Goal: Task Accomplishment & Management: Manage account settings

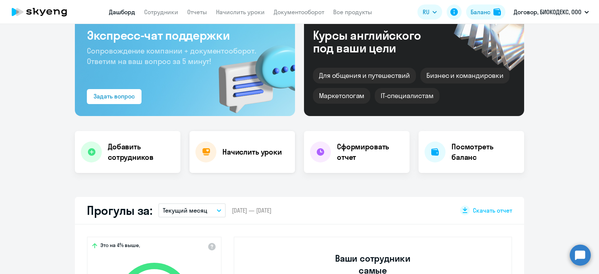
scroll to position [93, 0]
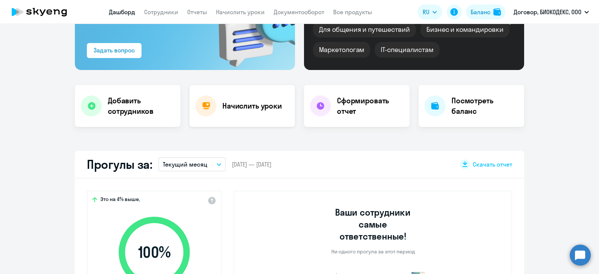
click at [211, 97] on div "Начислить уроки" at bounding box center [242, 106] width 106 height 42
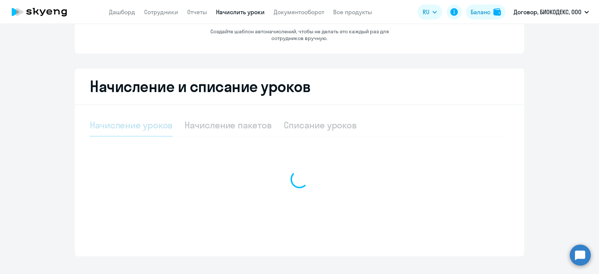
select select "10"
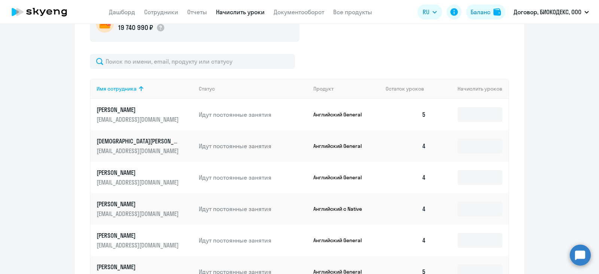
scroll to position [234, 0]
click at [466, 147] on input at bounding box center [479, 145] width 45 height 15
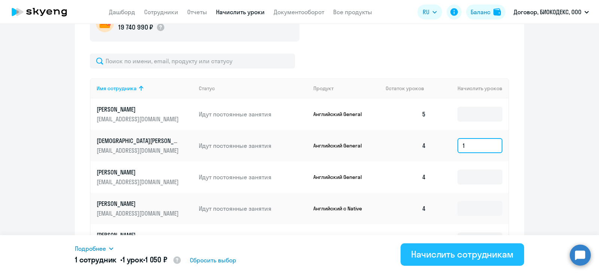
type input "1"
click at [480, 253] on div "Начислить сотрудникам" at bounding box center [462, 254] width 103 height 12
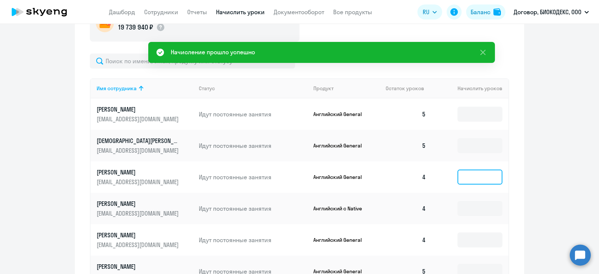
click at [469, 177] on input at bounding box center [479, 177] width 45 height 15
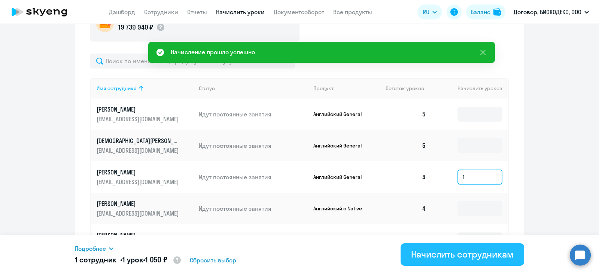
type input "1"
drag, startPoint x: 481, startPoint y: 250, endPoint x: 483, endPoint y: 243, distance: 7.4
click at [482, 251] on div "Начислить сотрудникам" at bounding box center [462, 254] width 103 height 12
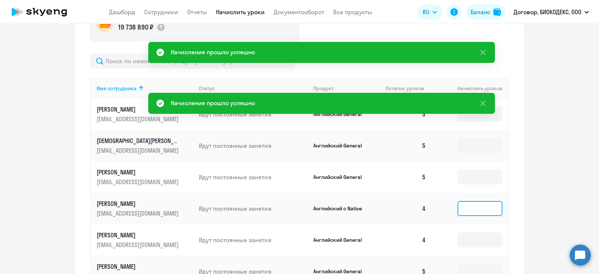
click at [460, 208] on input at bounding box center [479, 208] width 45 height 15
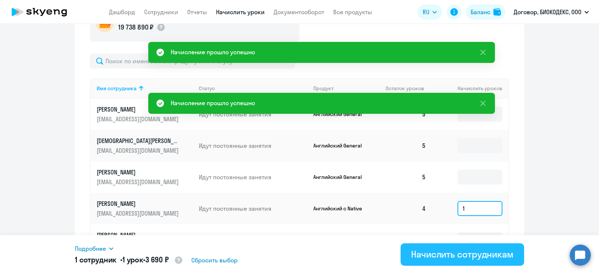
type input "1"
click at [462, 251] on div "Начислить сотрудникам" at bounding box center [462, 254] width 103 height 12
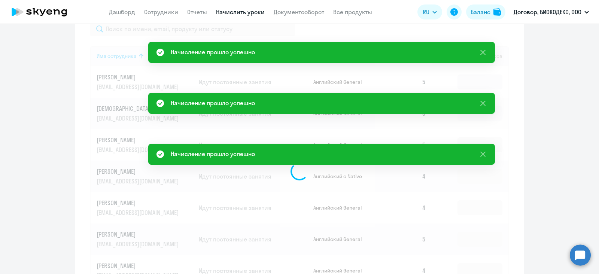
scroll to position [281, 0]
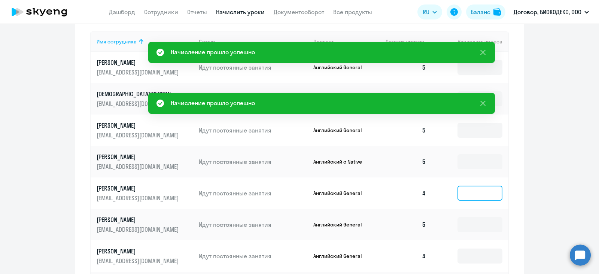
click at [457, 197] on input at bounding box center [479, 193] width 45 height 15
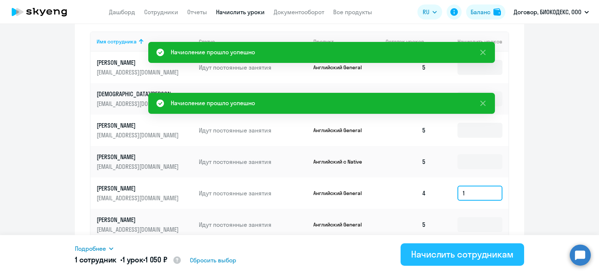
type input "1"
click at [478, 252] on div "Начислить сотрудникам" at bounding box center [462, 254] width 103 height 12
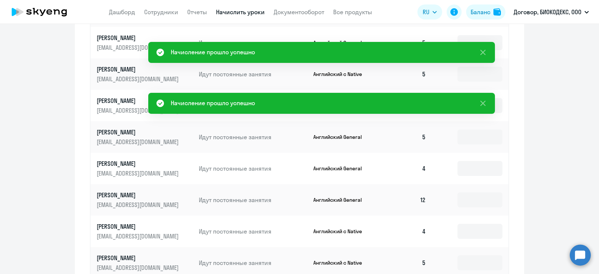
scroll to position [374, 0]
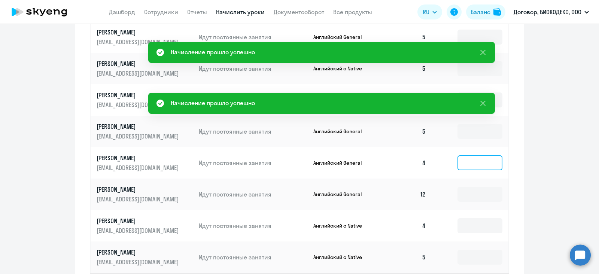
click at [468, 160] on input at bounding box center [479, 162] width 45 height 15
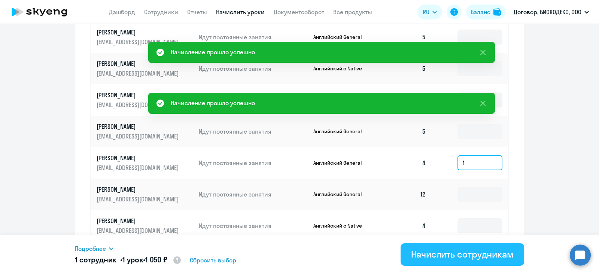
type input "1"
click at [480, 254] on div "Начислить сотрудникам" at bounding box center [462, 254] width 103 height 12
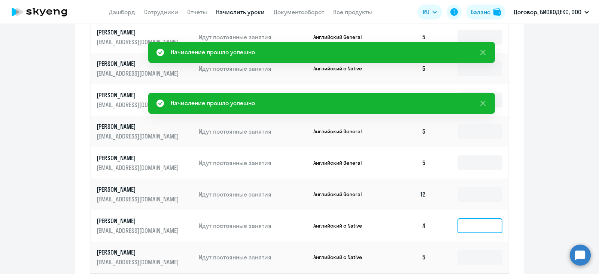
click at [475, 226] on input at bounding box center [479, 225] width 45 height 15
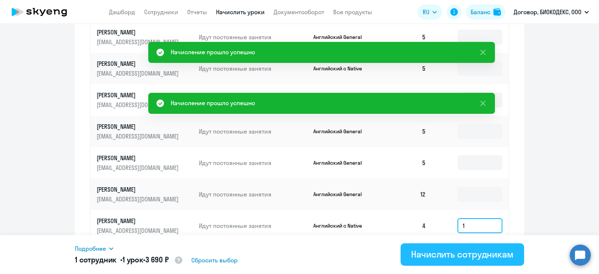
type input "1"
click at [472, 257] on div "Начислить сотрудникам" at bounding box center [462, 254] width 103 height 12
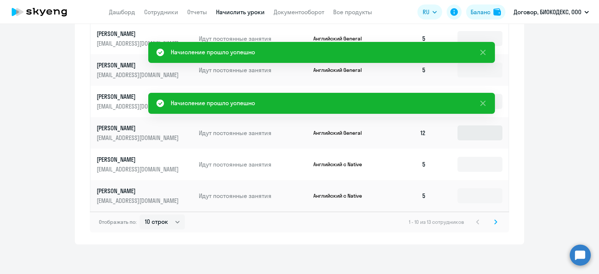
scroll to position [436, 0]
click at [495, 222] on svg-icon at bounding box center [495, 221] width 9 height 9
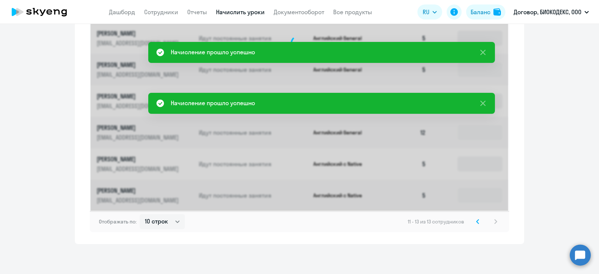
scroll to position [216, 0]
